Goal: Task Accomplishment & Management: Use online tool/utility

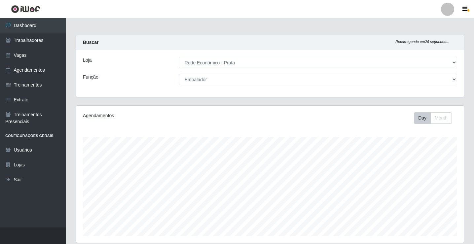
select select "192"
select select "1"
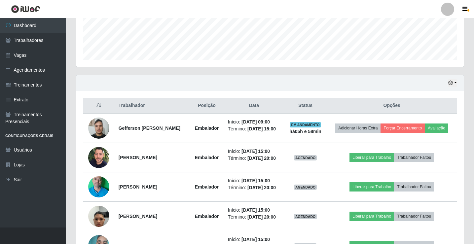
scroll to position [137, 388]
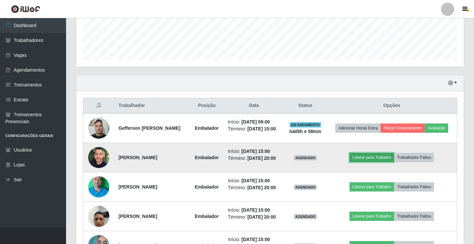
click at [370, 157] on button "Liberar para Trabalho" at bounding box center [372, 157] width 45 height 9
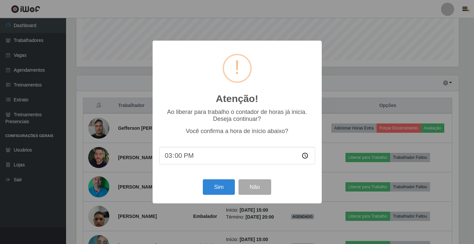
scroll to position [137, 385]
click at [218, 184] on button "Sim" at bounding box center [220, 188] width 32 height 16
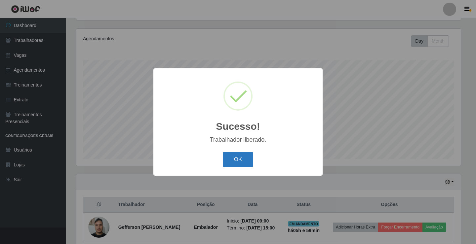
click at [238, 158] on button "OK" at bounding box center [238, 160] width 31 height 16
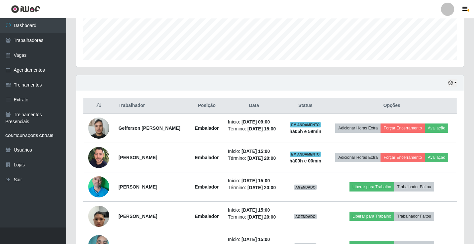
scroll to position [275, 0]
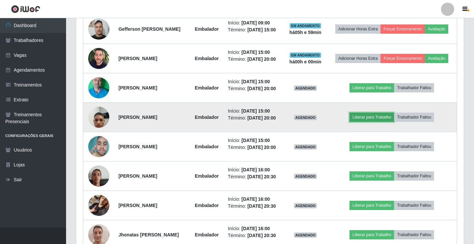
click at [379, 118] on button "Liberar para Trabalho" at bounding box center [372, 117] width 45 height 9
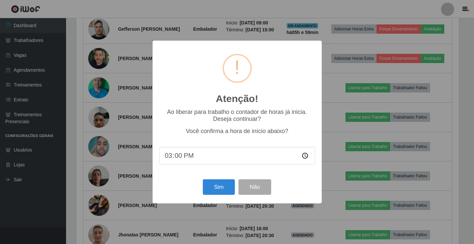
scroll to position [137, 385]
click at [212, 192] on button "Sim" at bounding box center [220, 188] width 32 height 16
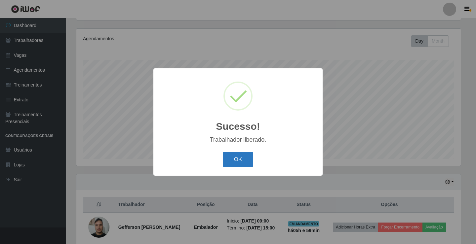
click at [247, 157] on button "OK" at bounding box center [238, 160] width 31 height 16
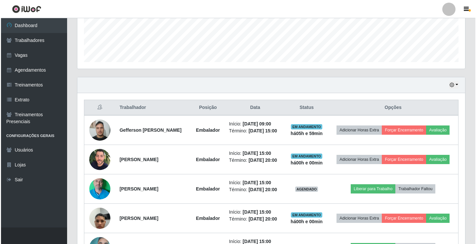
scroll to position [176, 0]
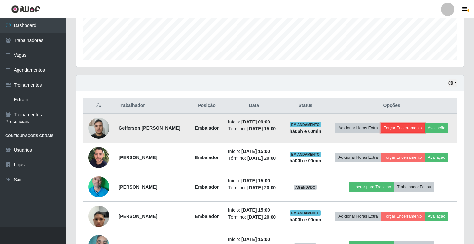
click at [419, 129] on button "Forçar Encerramento" at bounding box center [403, 128] width 44 height 9
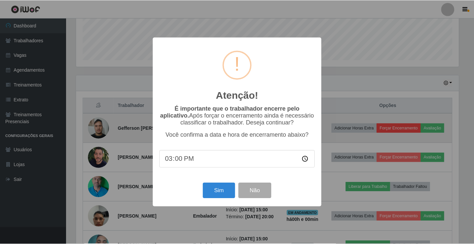
scroll to position [137, 385]
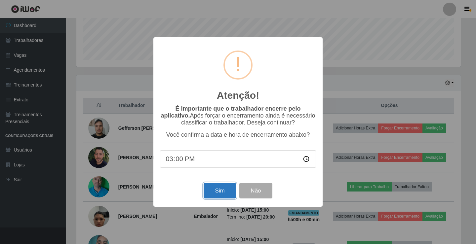
click at [227, 188] on button "Sim" at bounding box center [220, 191] width 32 height 16
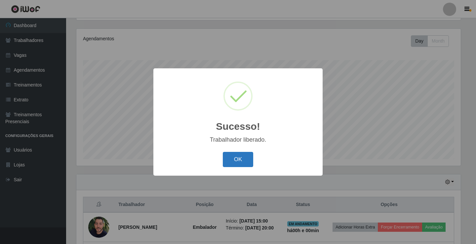
click at [242, 160] on button "OK" at bounding box center [238, 160] width 31 height 16
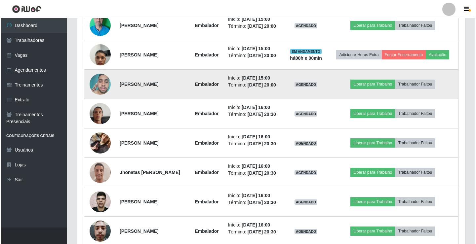
scroll to position [275, 0]
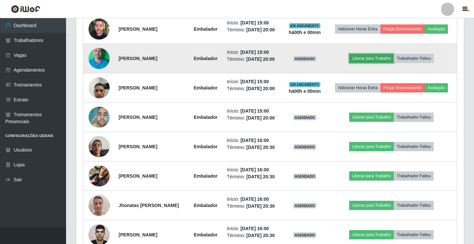
click at [381, 61] on button "Liberar para Trabalho" at bounding box center [371, 58] width 45 height 9
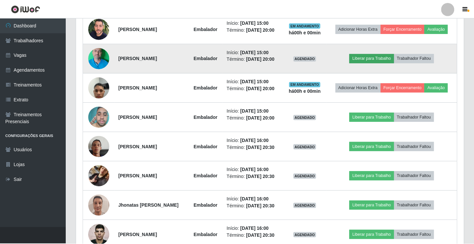
scroll to position [137, 385]
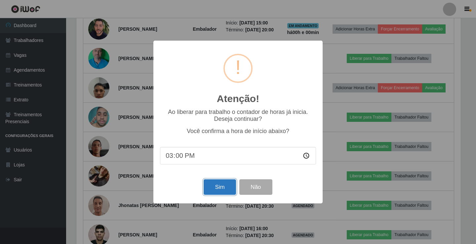
click at [224, 195] on button "Sim" at bounding box center [220, 188] width 32 height 16
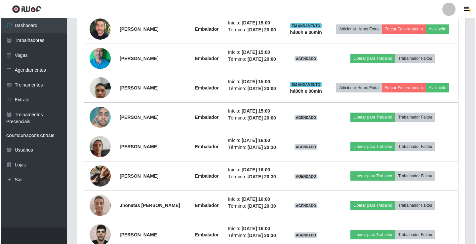
scroll to position [0, 0]
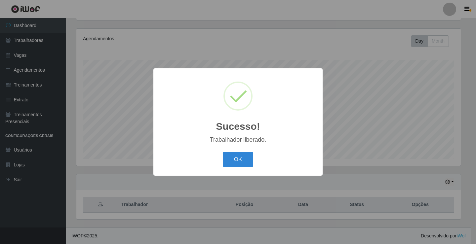
click at [223, 152] on button "OK" at bounding box center [238, 160] width 31 height 16
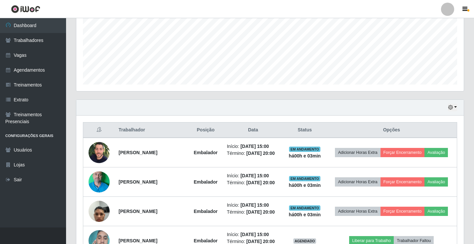
scroll to position [242, 0]
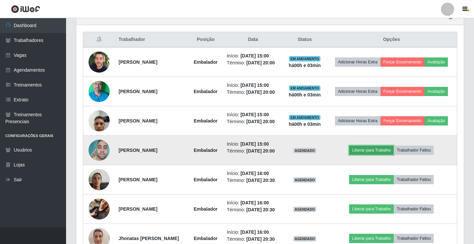
click at [374, 152] on button "Liberar para Trabalho" at bounding box center [371, 150] width 45 height 9
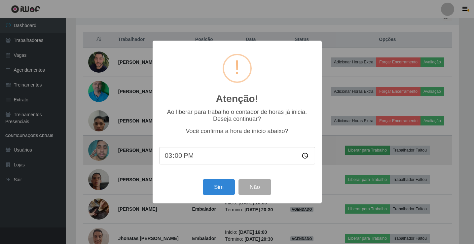
scroll to position [137, 385]
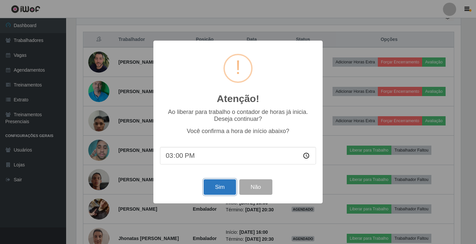
click at [222, 184] on button "Sim" at bounding box center [220, 188] width 32 height 16
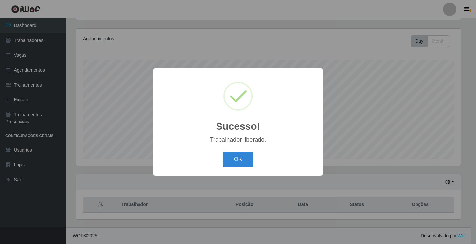
click at [223, 152] on button "OK" at bounding box center [238, 160] width 31 height 16
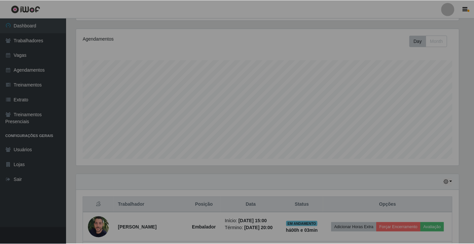
scroll to position [137, 388]
